Goal: Obtain resource: Download file/media

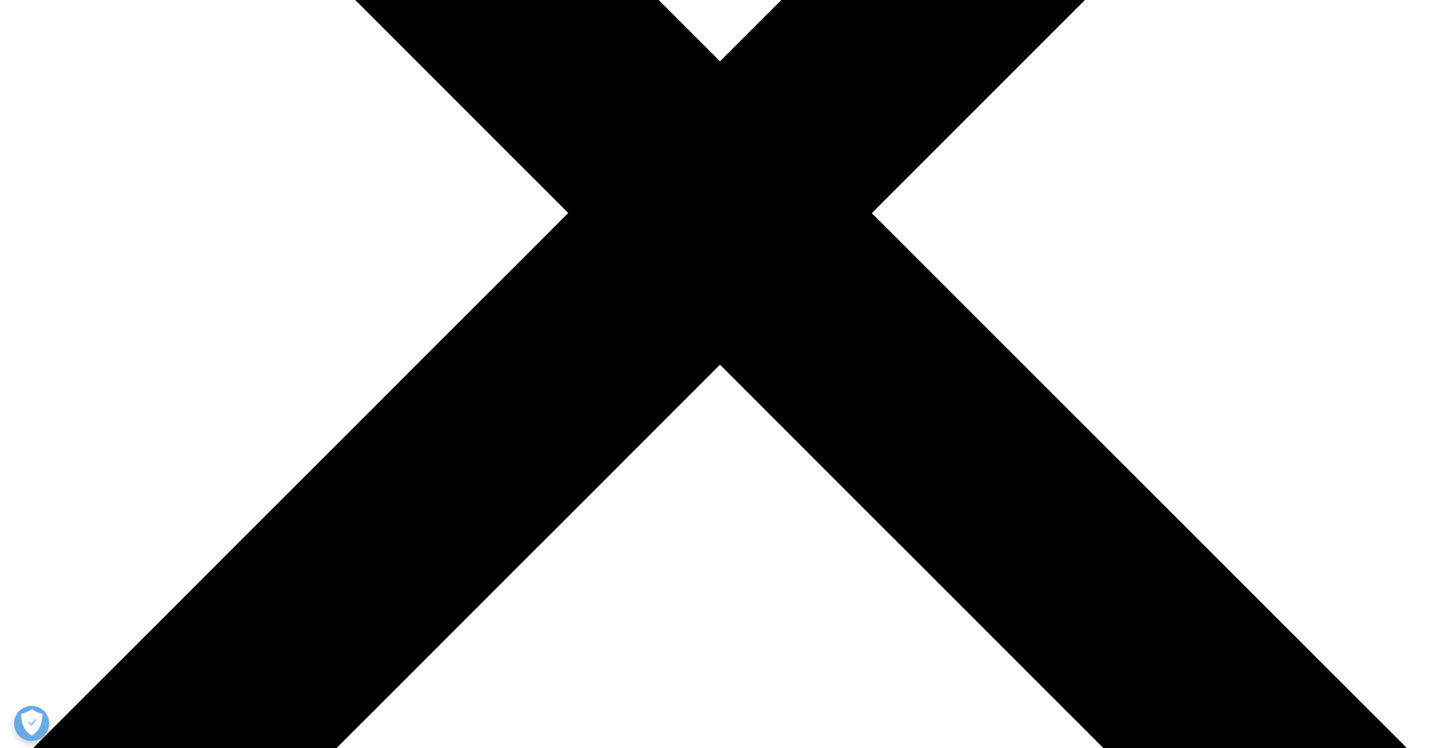
scroll to position [525, 0]
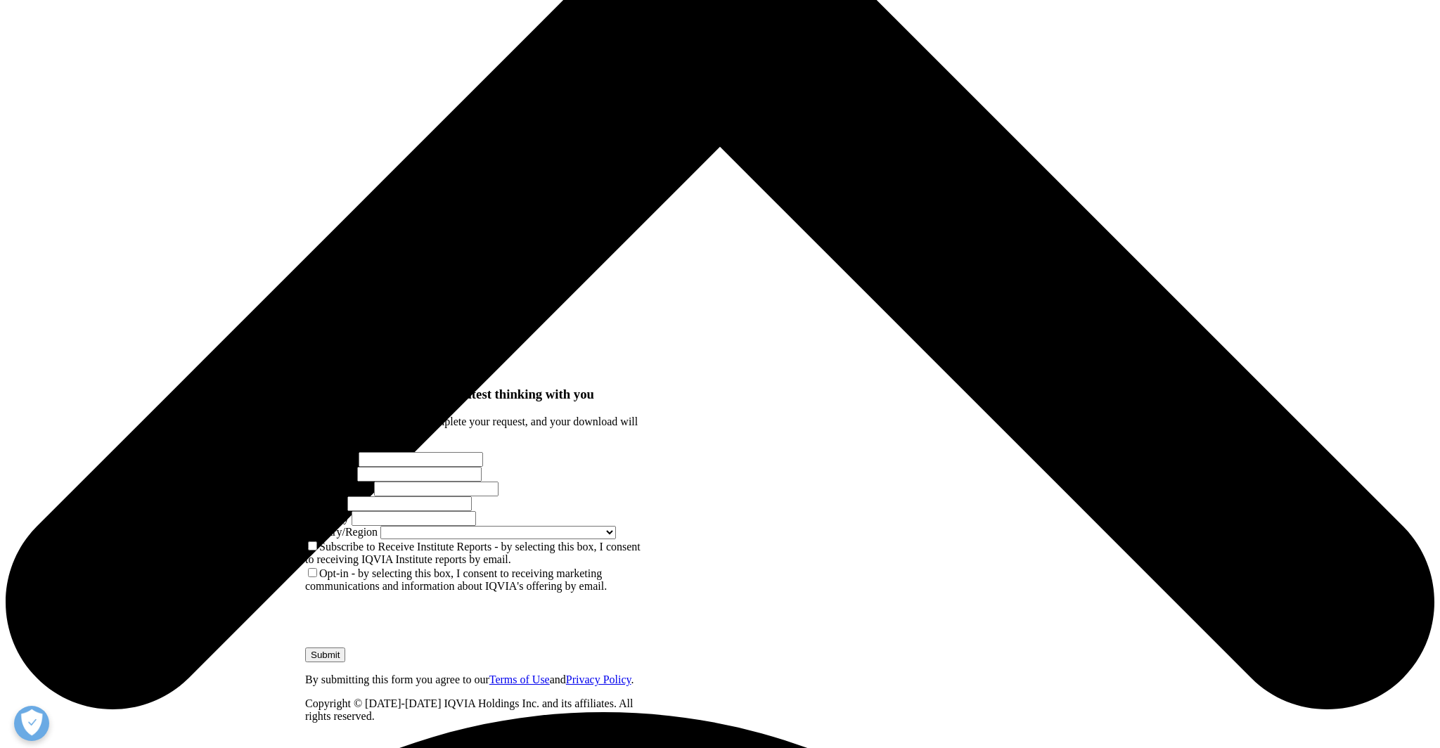
scroll to position [746, 0]
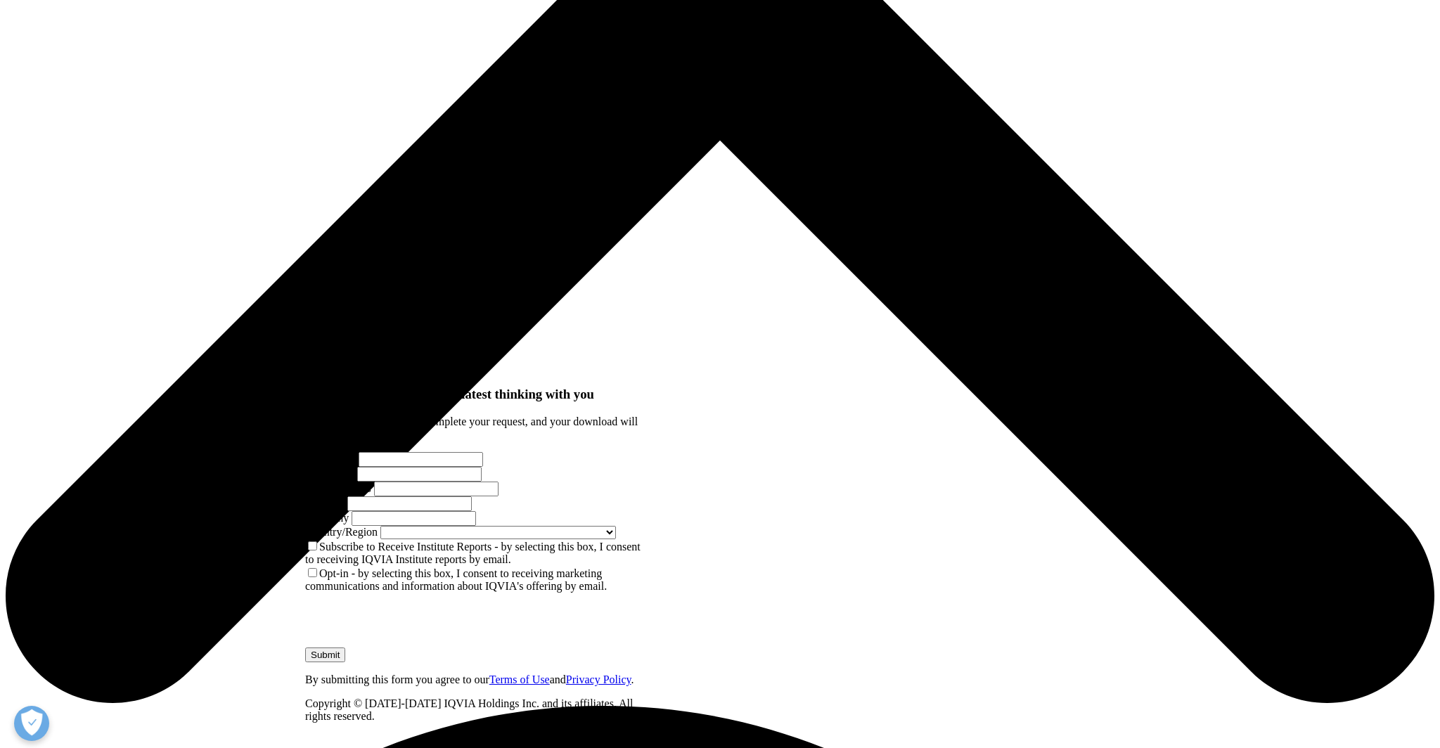
click at [408, 452] on input "First Name" at bounding box center [420, 459] width 124 height 15
type input "Sze"
type input "[PERSON_NAME]"
select select "[GEOGRAPHIC_DATA]"
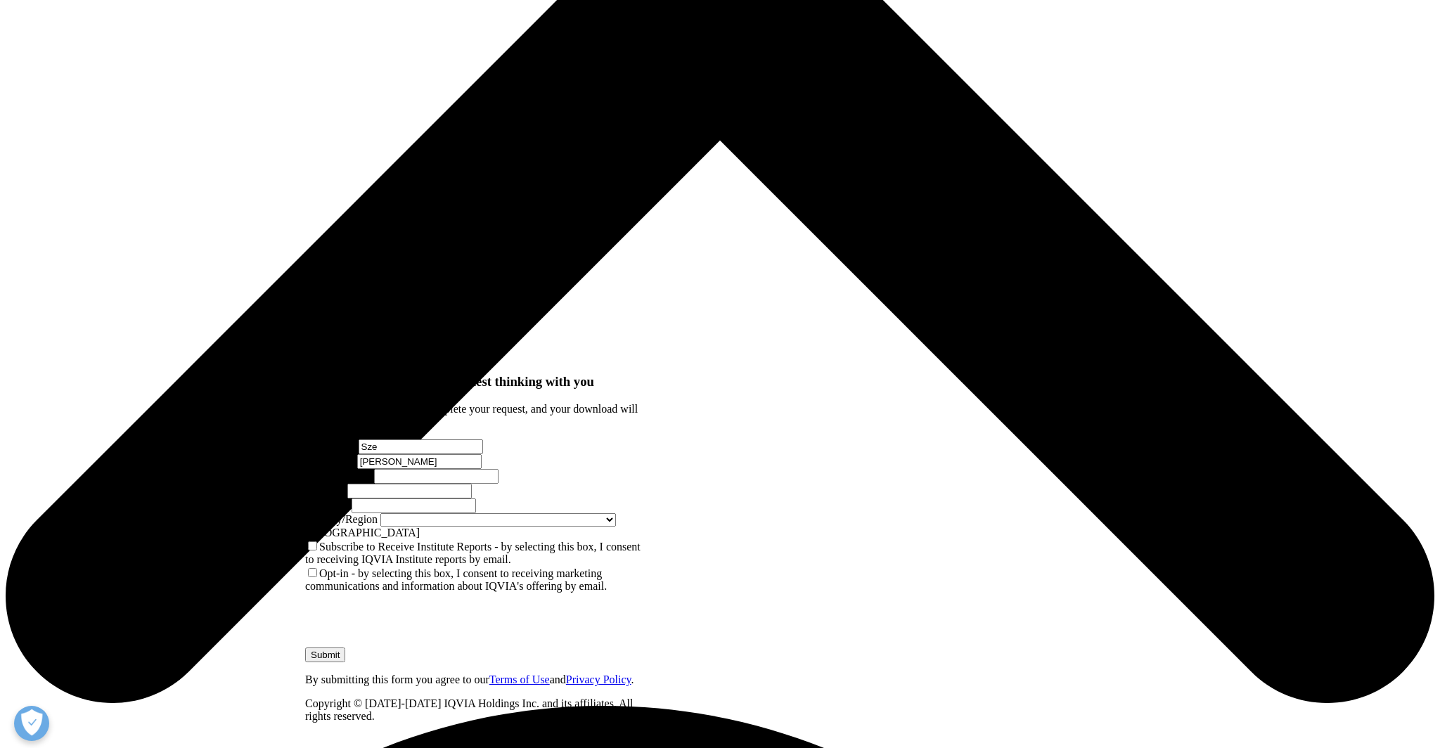
click at [375, 469] on input "Email Address" at bounding box center [436, 476] width 124 height 15
type input "[EMAIL_ADDRESS][DOMAIN_NAME]"
type input "Physician"
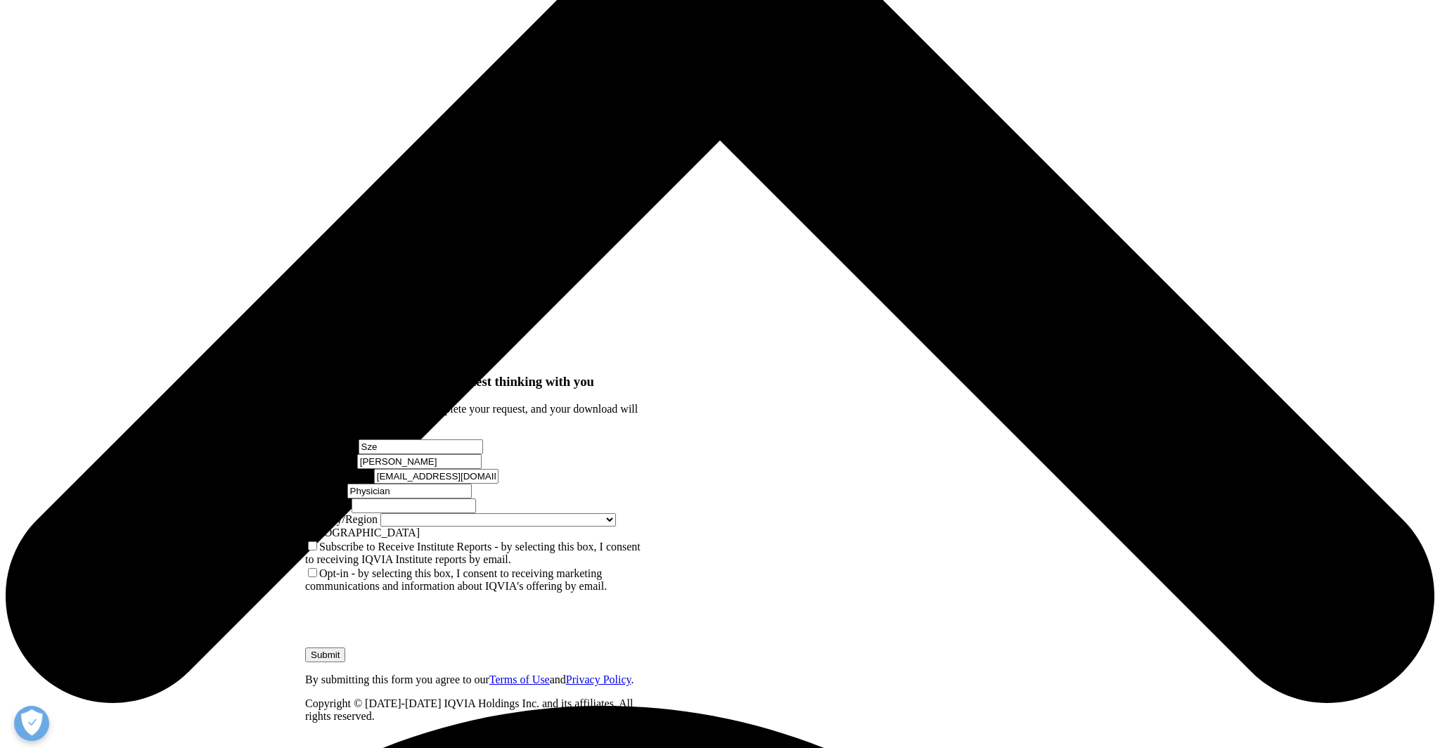
click at [393, 469] on input "[EMAIL_ADDRESS][DOMAIN_NAME]" at bounding box center [436, 476] width 124 height 15
click at [396, 498] on input "Company" at bounding box center [413, 505] width 124 height 15
type input "Sandton Oncology"
drag, startPoint x: 586, startPoint y: 257, endPoint x: 399, endPoint y: 257, distance: 187.0
click at [399, 439] on div "First Name [PERSON_NAME] Last Name [PERSON_NAME] Email Address [EMAIL_ADDRESS][…" at bounding box center [475, 489] width 341 height 100
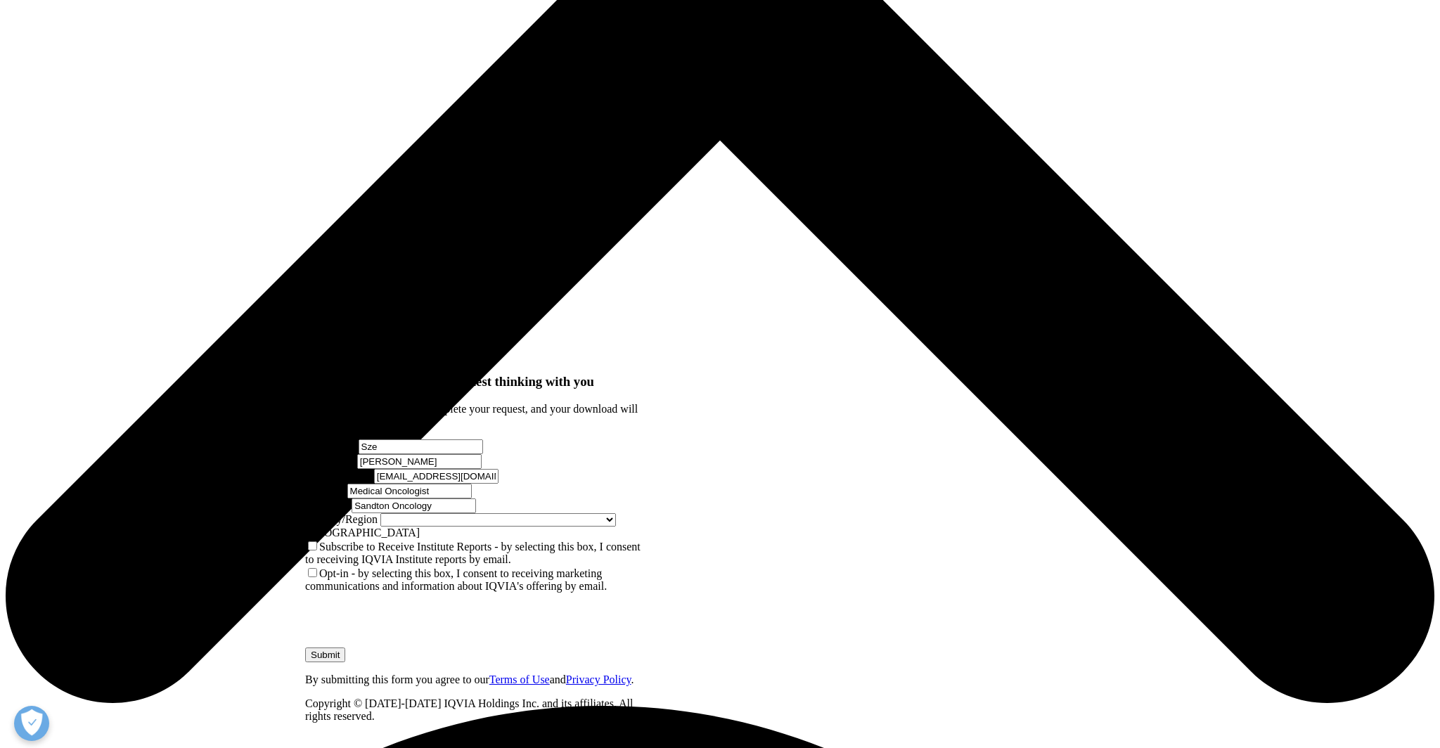
type input "Medical Oncologist"
click at [377, 469] on input "[EMAIL_ADDRESS][DOMAIN_NAME]" at bounding box center [436, 476] width 124 height 15
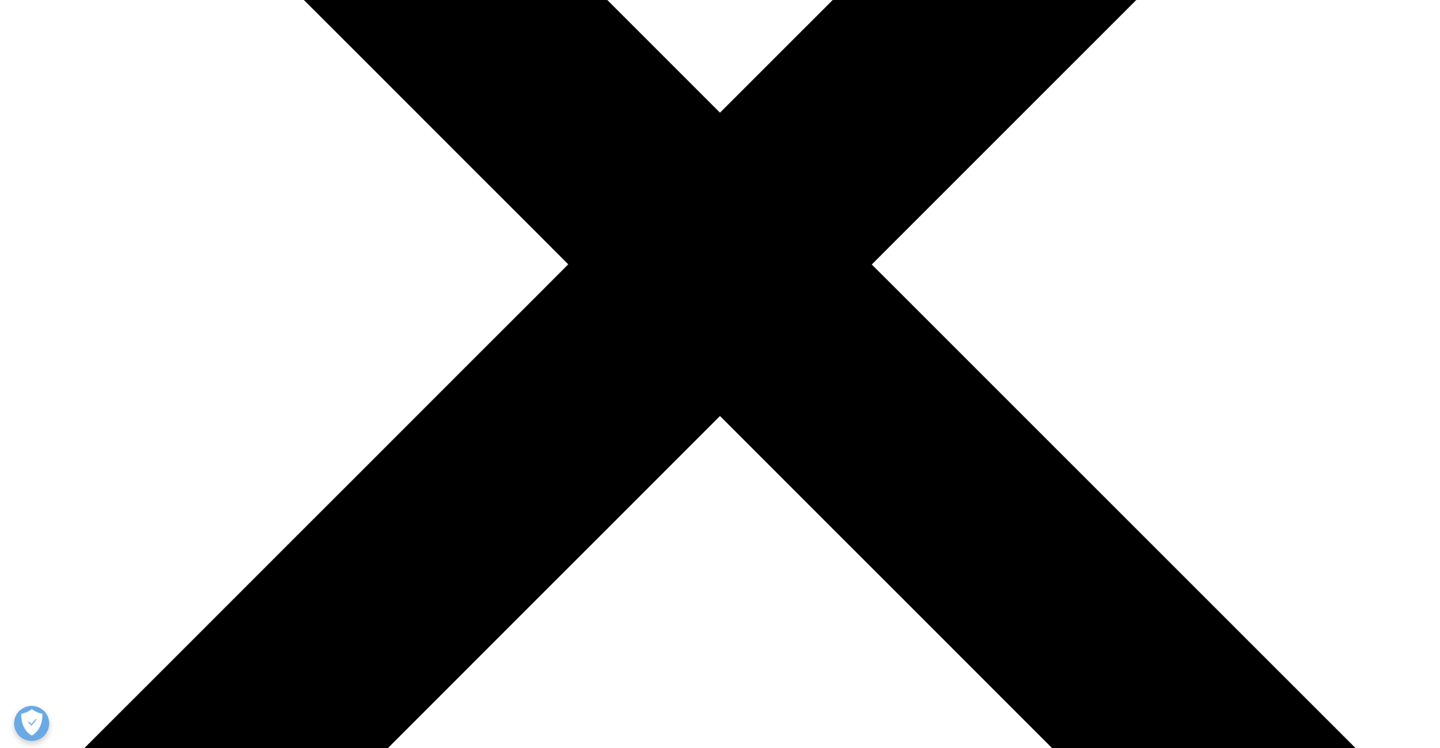
scroll to position [465, 0]
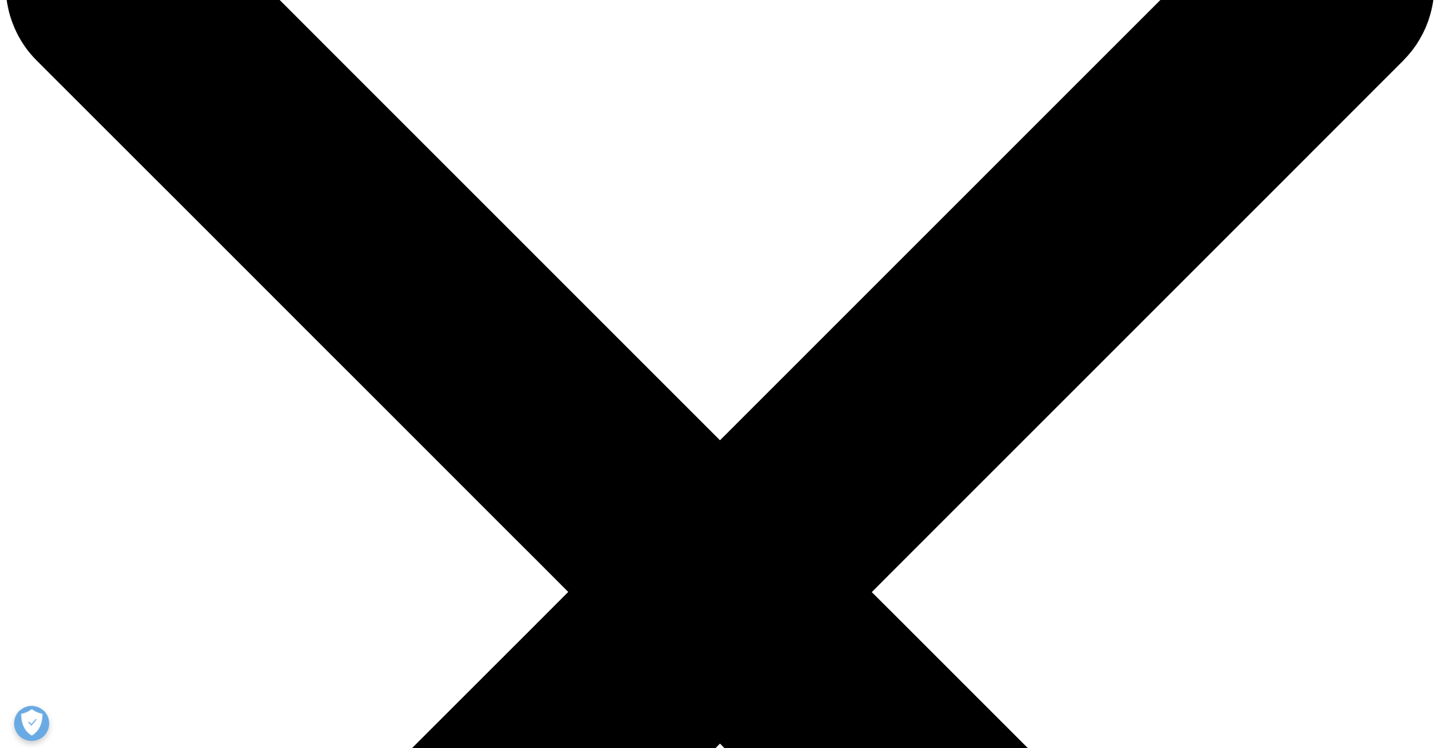
scroll to position [0, 0]
